Goal: Task Accomplishment & Management: Manage account settings

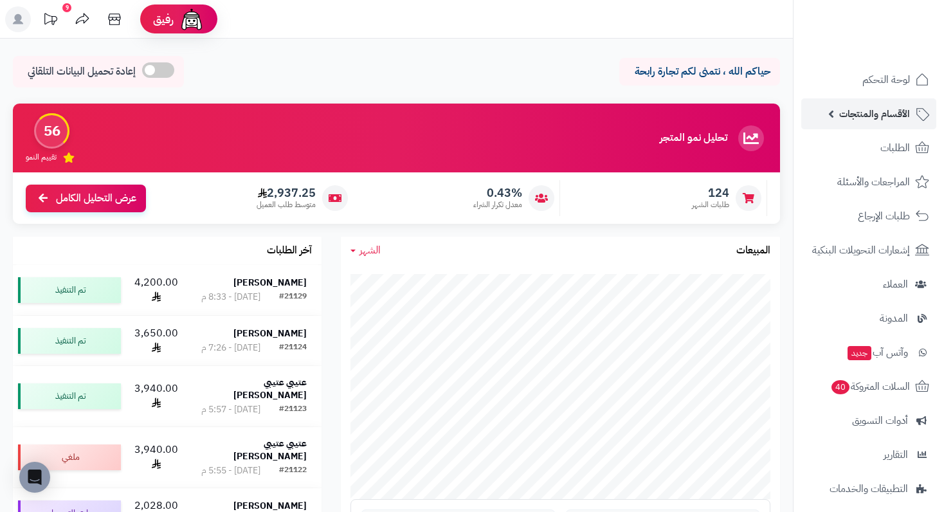
click at [869, 118] on span "الأقسام والمنتجات" at bounding box center [874, 114] width 71 height 18
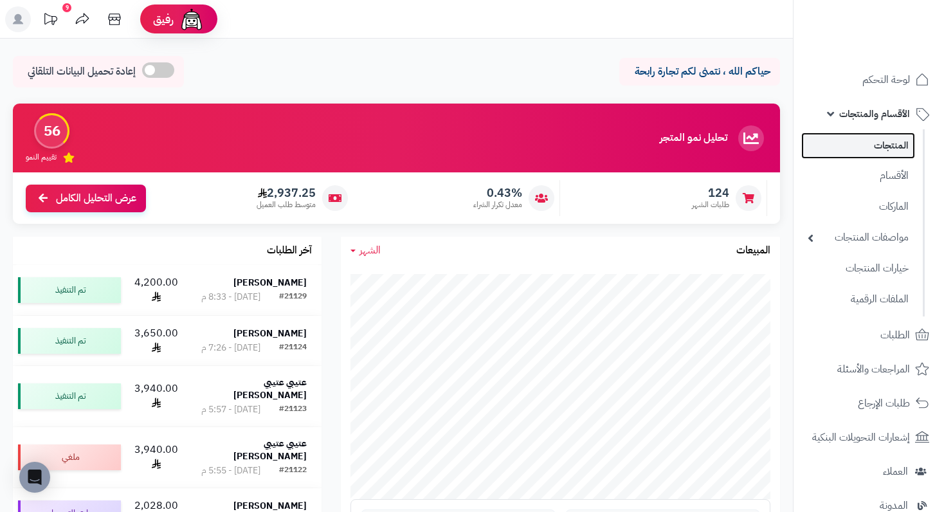
click at [880, 152] on link "المنتجات" at bounding box center [858, 145] width 114 height 26
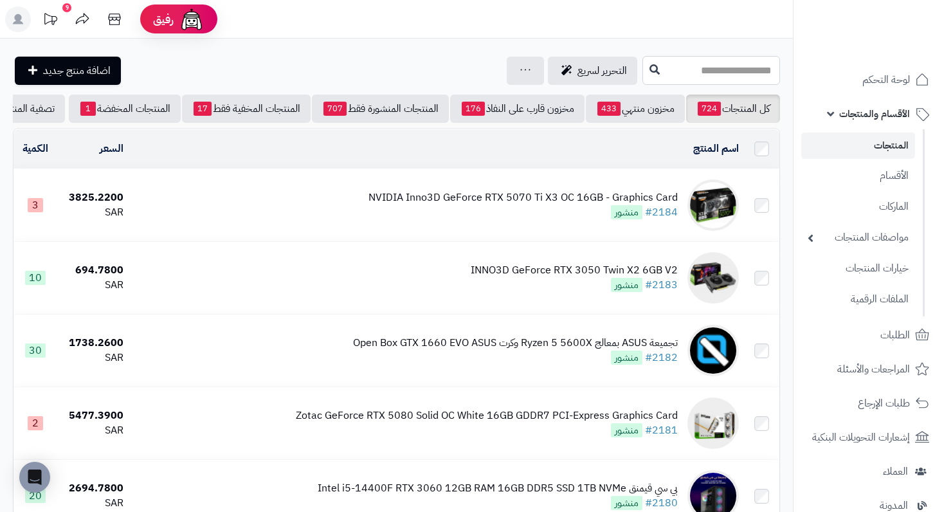
click at [720, 65] on input "text" at bounding box center [711, 70] width 138 height 29
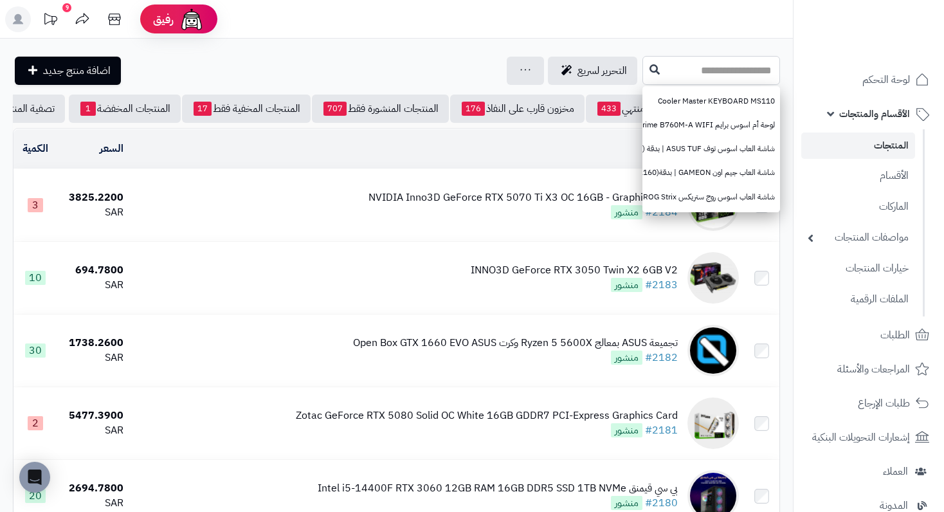
paste input "**********"
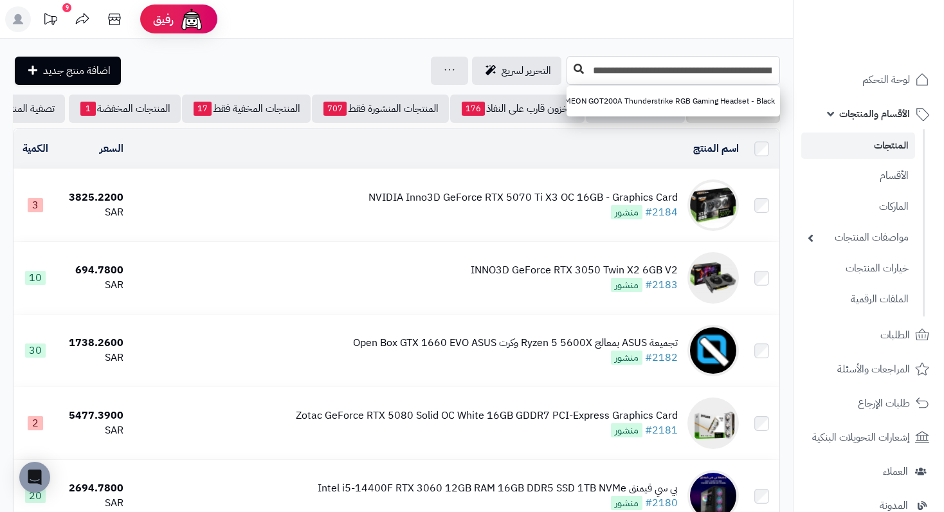
type input "**********"
click at [581, 66] on icon at bounding box center [579, 69] width 10 height 10
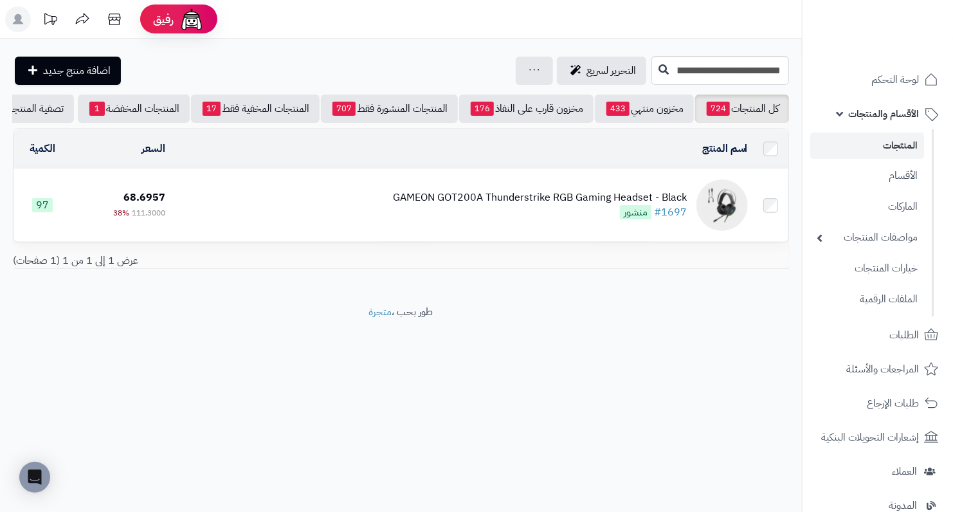
click at [610, 214] on div "GAMEON GOT200A Thunderstrike RGB Gaming Headset - Black #1697 منشور" at bounding box center [540, 205] width 294 height 30
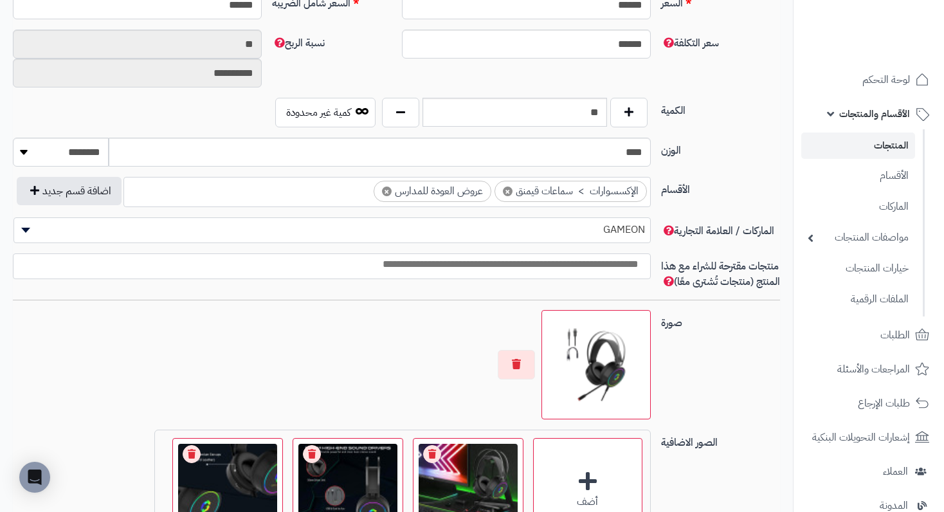
scroll to position [643, 0]
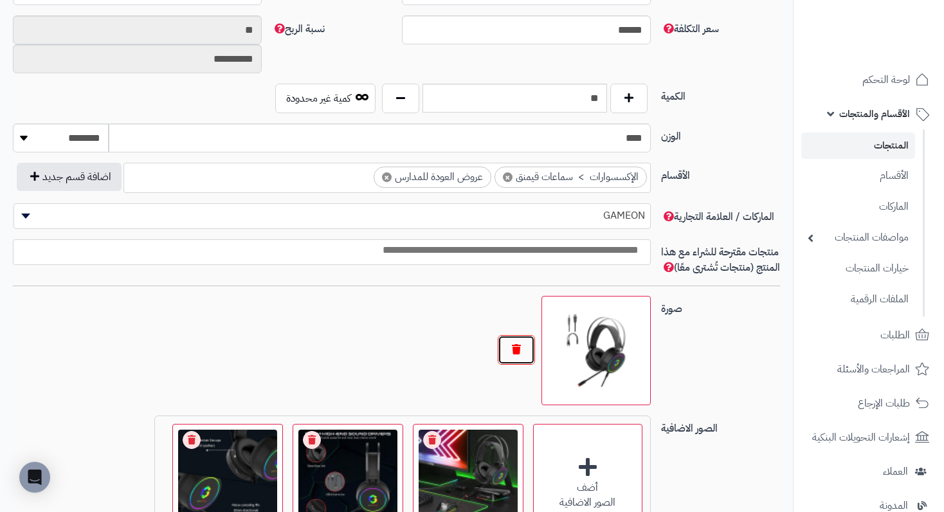
click at [503, 365] on button "button" at bounding box center [516, 350] width 37 height 30
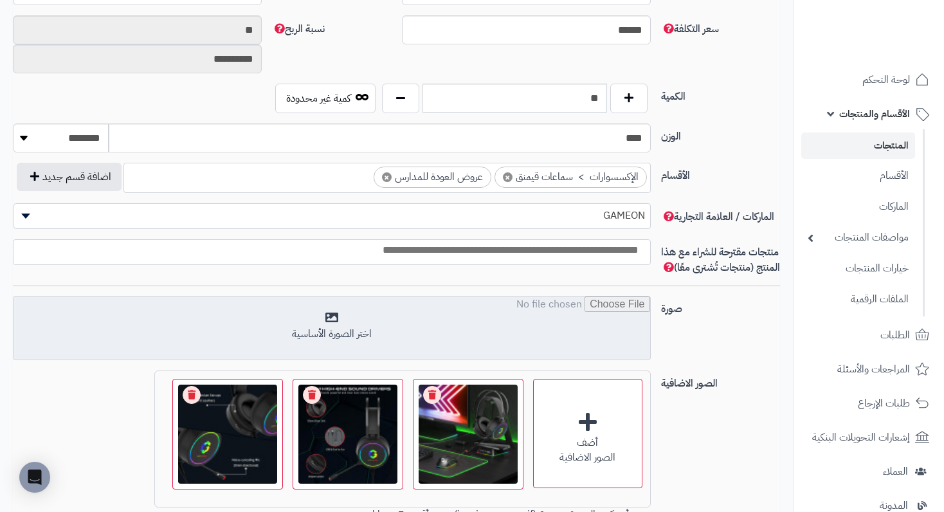
click at [314, 336] on input "file" at bounding box center [332, 328] width 636 height 64
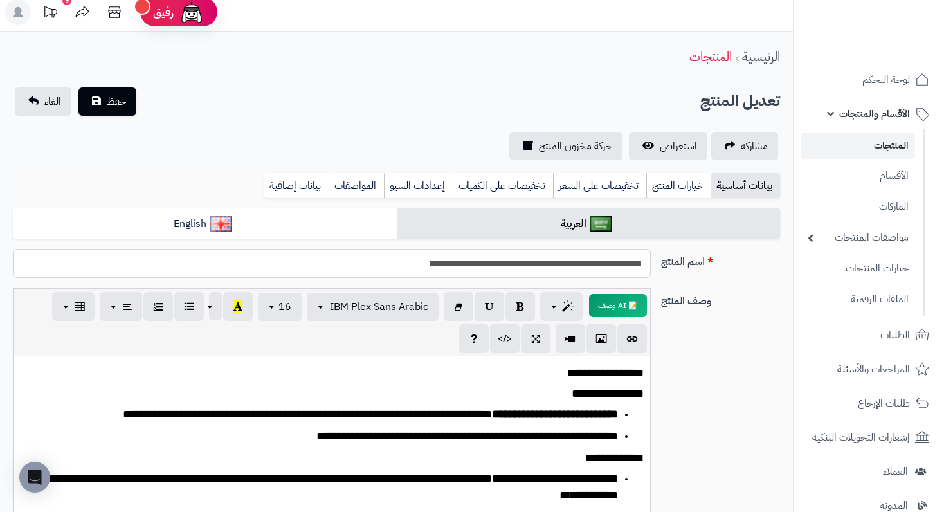
scroll to position [0, 0]
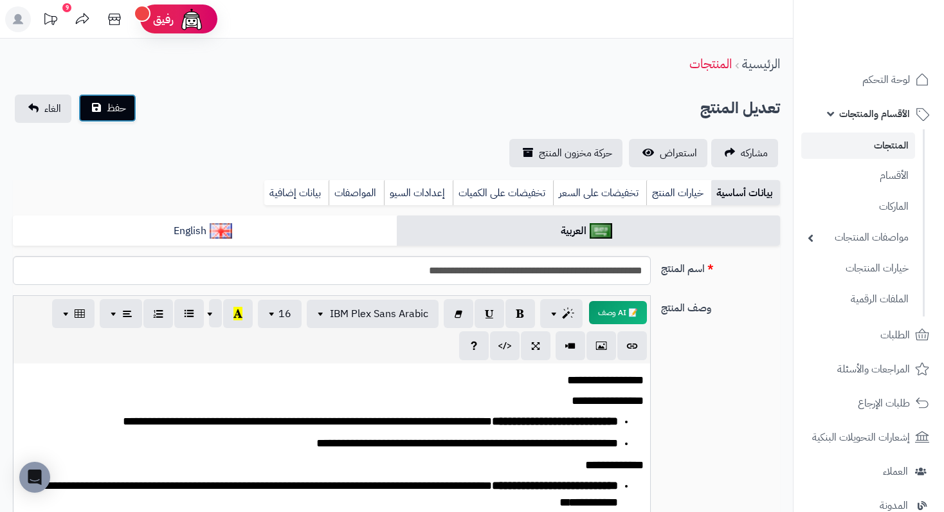
click at [109, 120] on button "حفظ" at bounding box center [107, 108] width 58 height 28
